Goal: Task Accomplishment & Management: Use online tool/utility

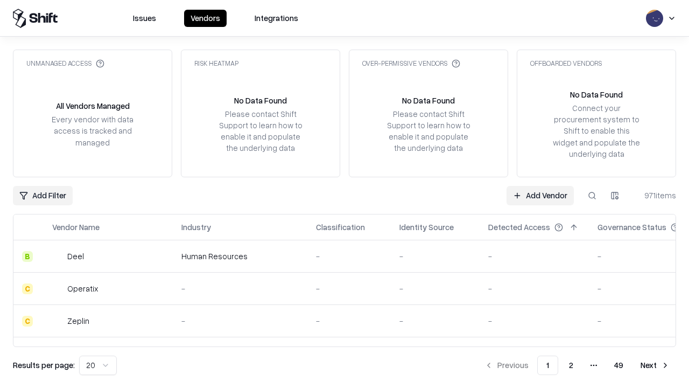
click at [540, 195] on link "Add Vendor" at bounding box center [540, 195] width 67 height 19
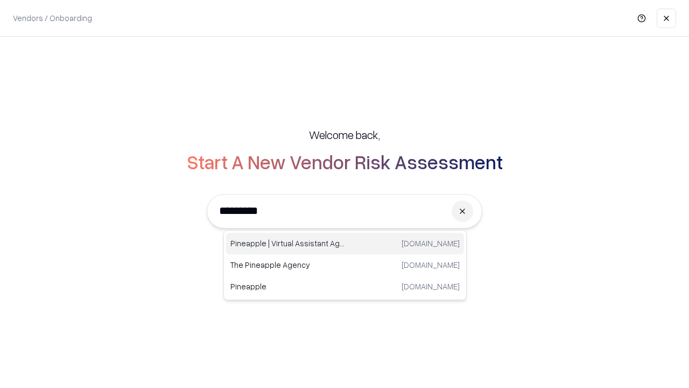
click at [345, 243] on div "Pineapple | Virtual Assistant Agency [DOMAIN_NAME]" at bounding box center [345, 244] width 238 height 22
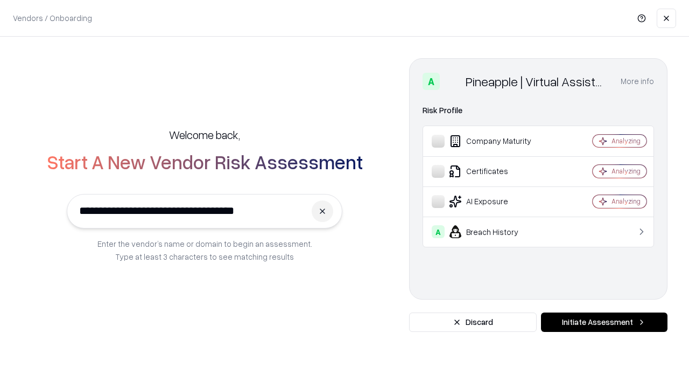
type input "**********"
click at [604, 322] on button "Initiate Assessment" at bounding box center [604, 321] width 127 height 19
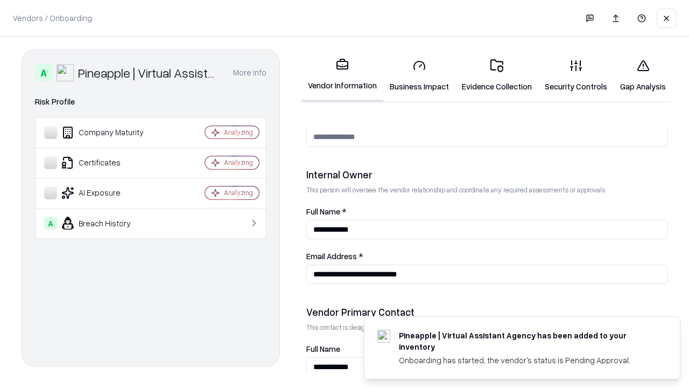
scroll to position [558, 0]
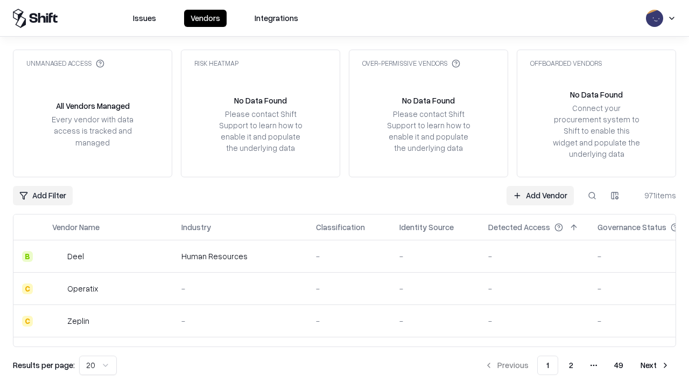
click at [540, 195] on link "Add Vendor" at bounding box center [540, 195] width 67 height 19
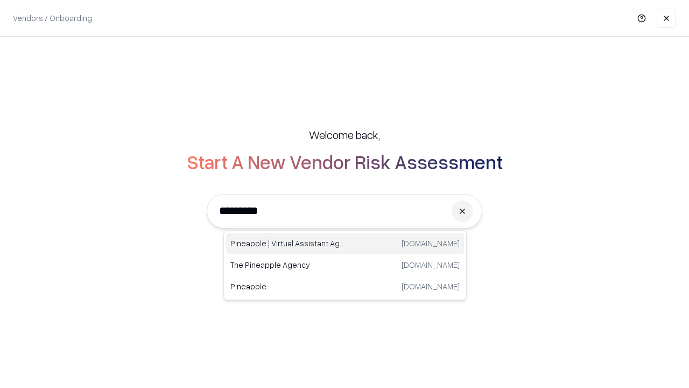
click at [345, 243] on div "Pineapple | Virtual Assistant Agency [DOMAIN_NAME]" at bounding box center [345, 244] width 238 height 22
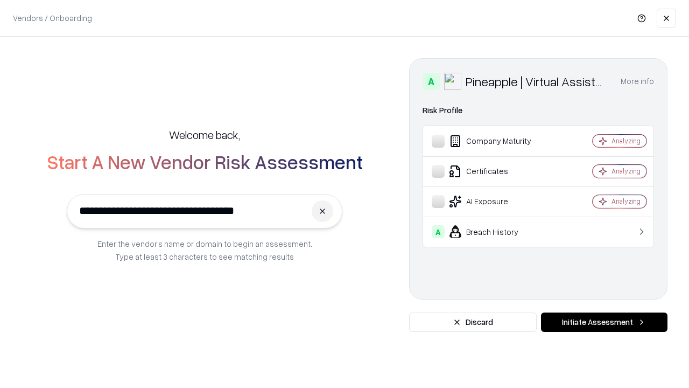
type input "**********"
click at [604, 322] on button "Initiate Assessment" at bounding box center [604, 321] width 127 height 19
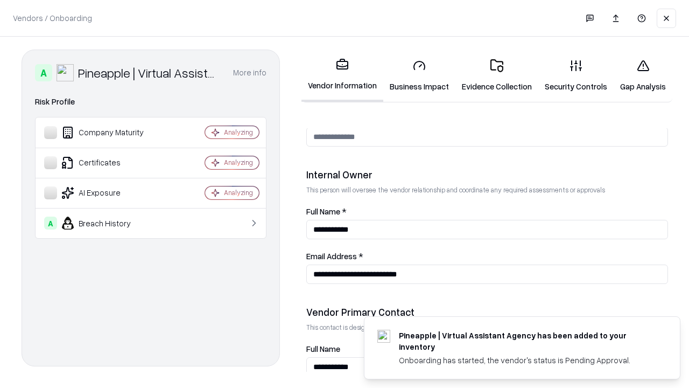
scroll to position [558, 0]
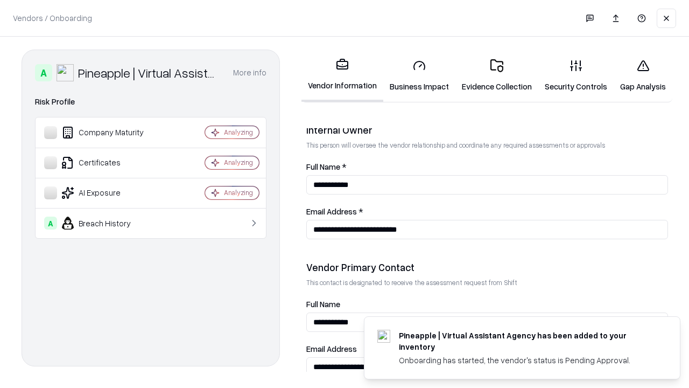
click at [643, 75] on link "Gap Analysis" at bounding box center [643, 76] width 59 height 50
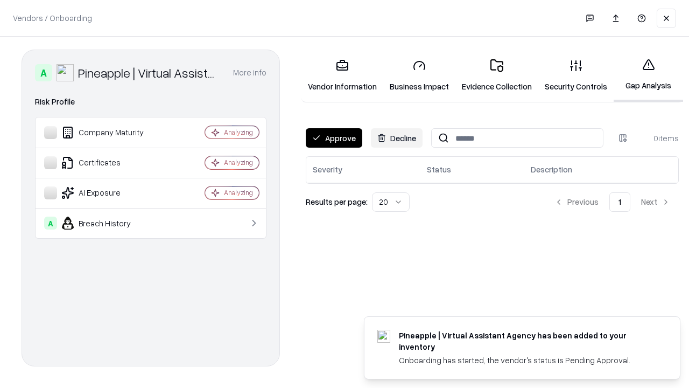
click at [334, 138] on button "Approve" at bounding box center [334, 137] width 57 height 19
